Goal: Transaction & Acquisition: Purchase product/service

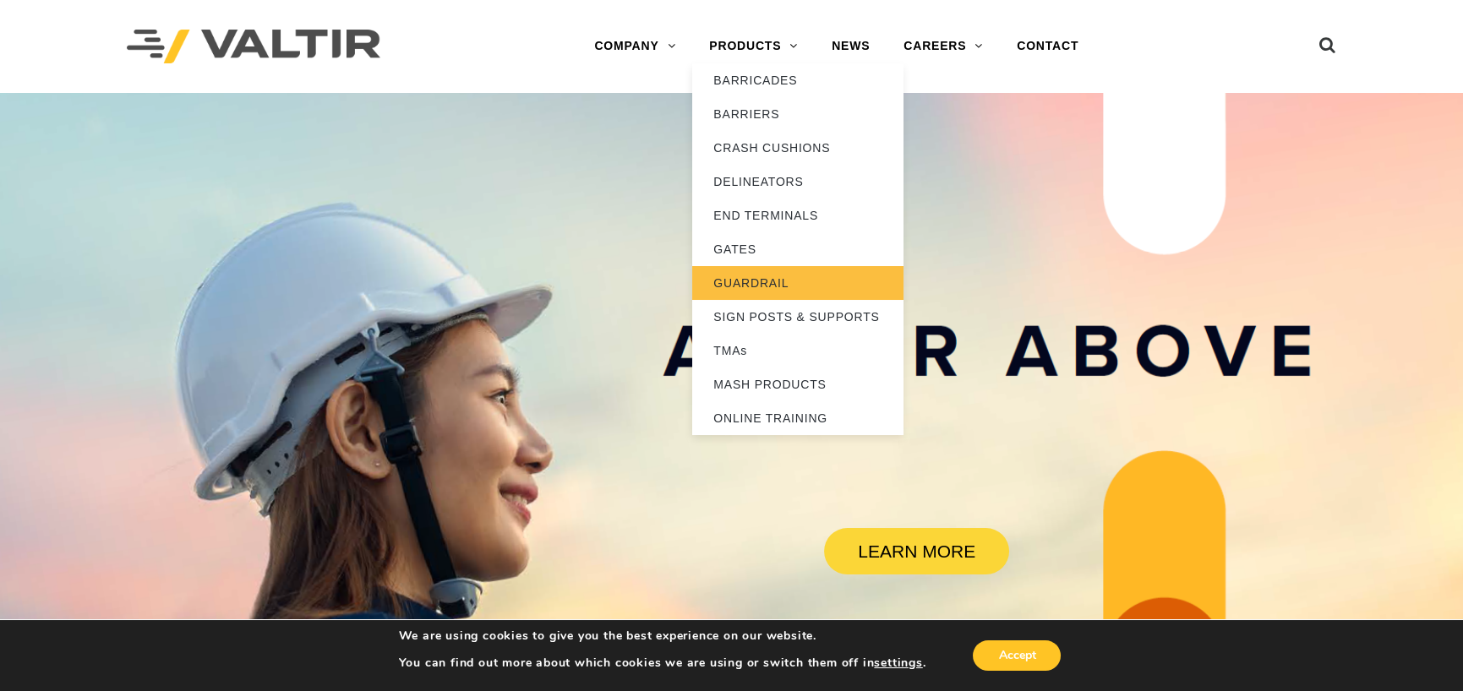
click at [732, 276] on link "GUARDRAIL" at bounding box center [797, 283] width 211 height 34
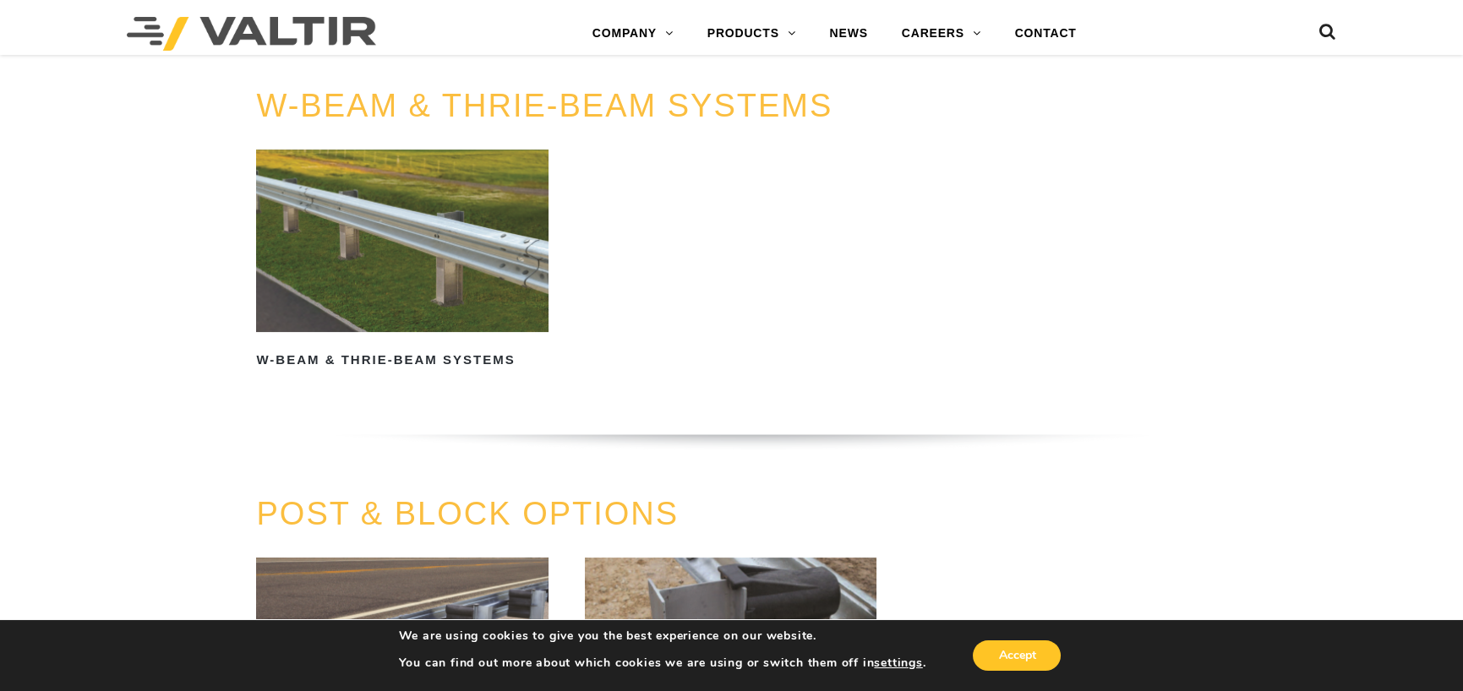
scroll to position [1082, 0]
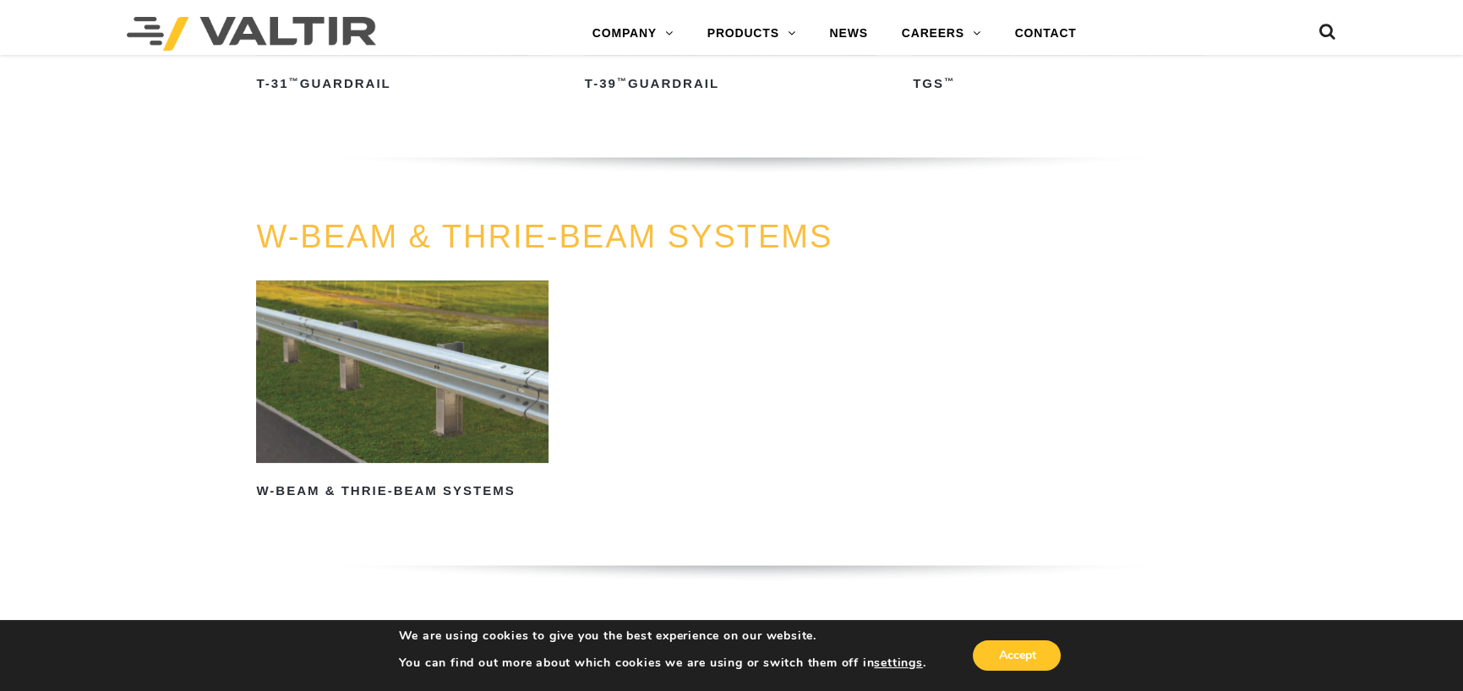
click at [252, 408] on div "W-BEAM & THRIE-BEAM SYSTEMS W-Beam & Thrie-Beam Systems Read more" at bounding box center [730, 424] width 975 height 408
click at [313, 397] on img at bounding box center [402, 372] width 292 height 183
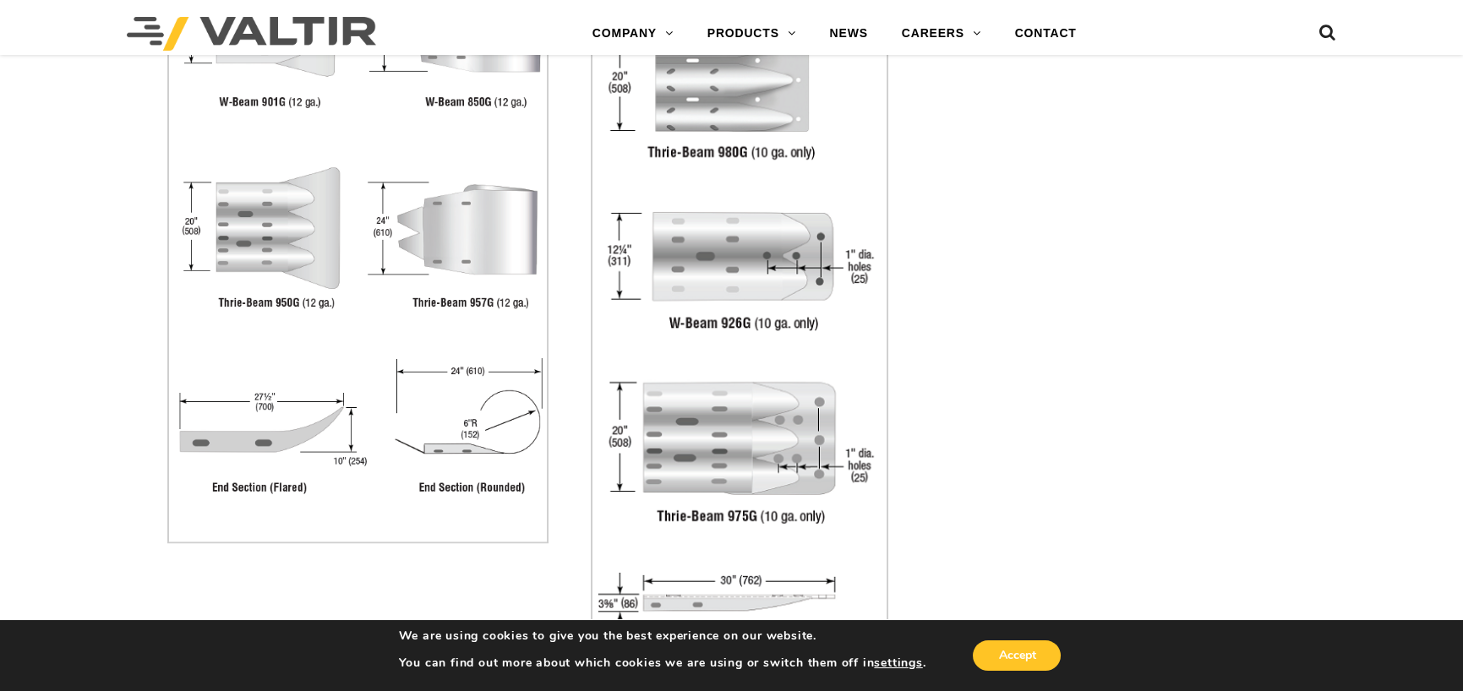
scroll to position [3549, 0]
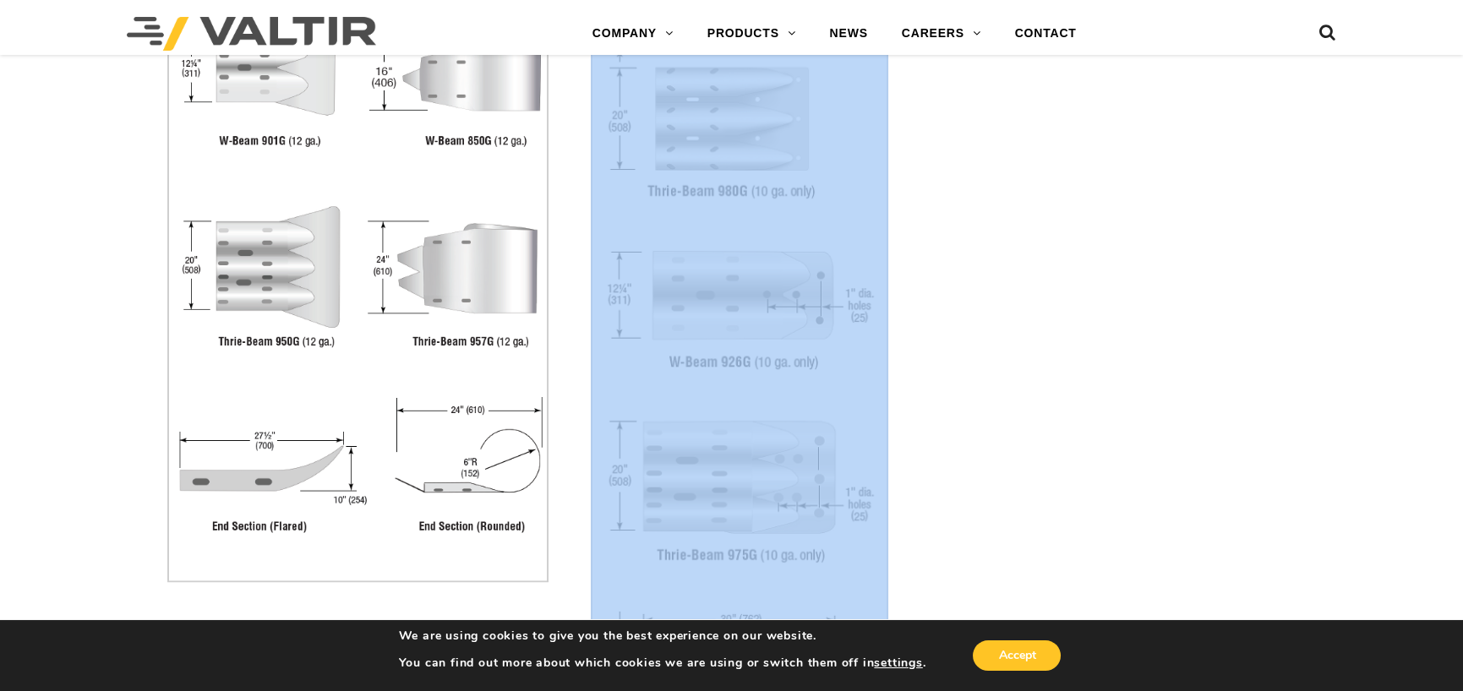
drag, startPoint x: 573, startPoint y: 218, endPoint x: 766, endPoint y: 257, distance: 196.6
click at [766, 257] on dt at bounding box center [738, 369] width 381 height 723
click at [915, 252] on dt at bounding box center [738, 369] width 381 height 723
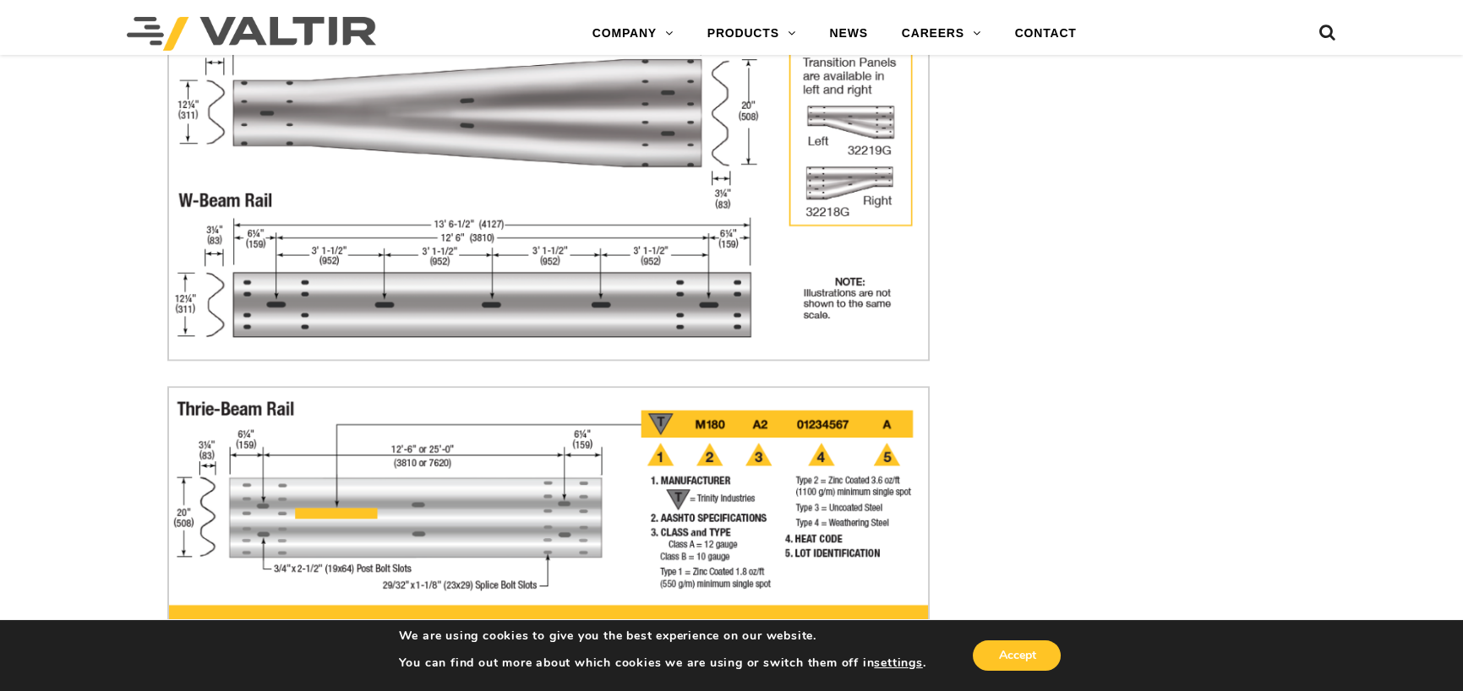
scroll to position [4683, 0]
